Goal: Navigation & Orientation: Find specific page/section

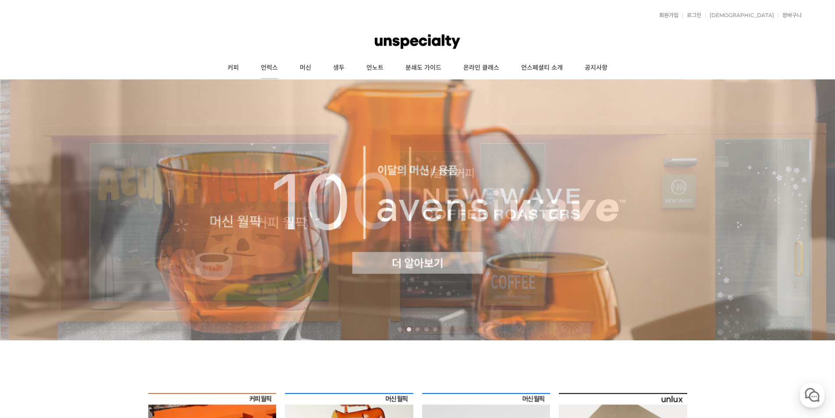
click at [252, 66] on link "언럭스" at bounding box center [269, 68] width 39 height 22
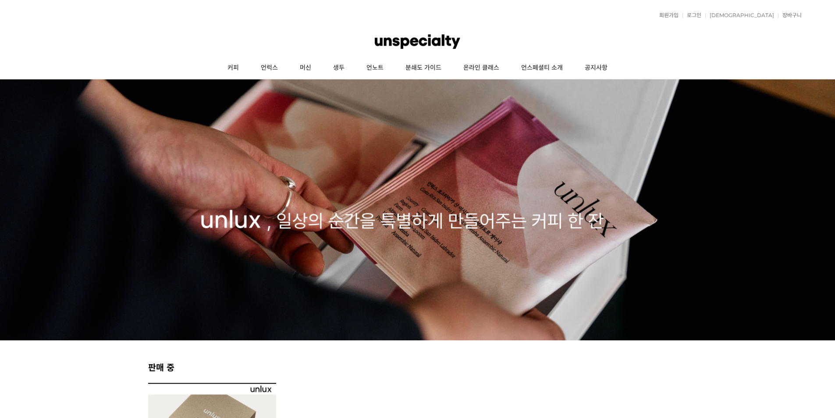
click at [298, 70] on link "머신" at bounding box center [305, 68] width 33 height 22
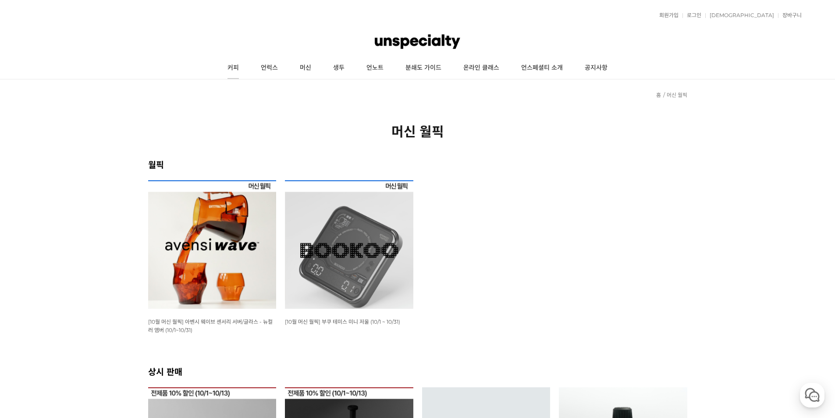
click at [248, 64] on link "커피" at bounding box center [233, 68] width 33 height 22
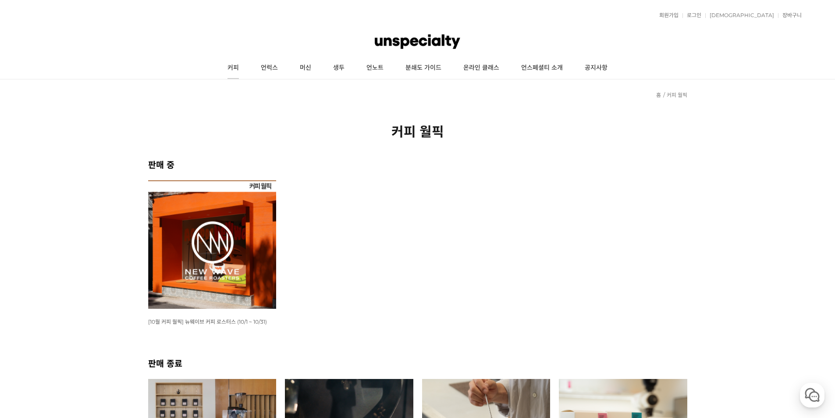
click at [242, 67] on link "커피" at bounding box center [233, 68] width 33 height 22
